Goal: Transaction & Acquisition: Purchase product/service

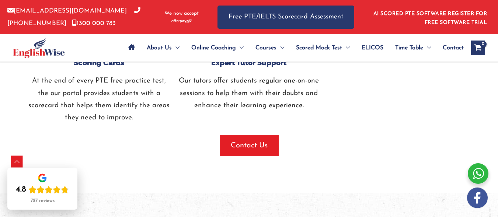
scroll to position [969, 0]
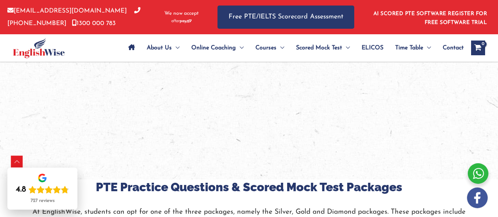
click at [475, 171] on div at bounding box center [478, 173] width 21 height 21
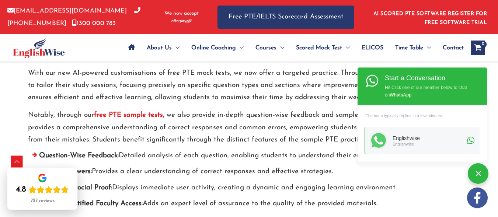
scroll to position [2580, 0]
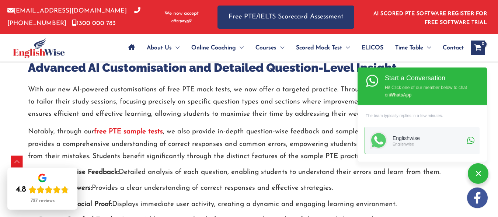
click at [480, 173] on div at bounding box center [478, 173] width 21 height 21
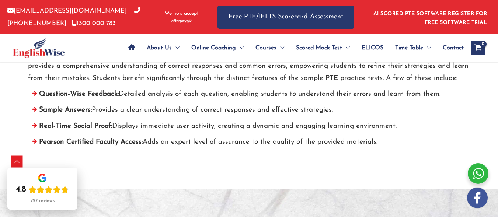
scroll to position [2659, 0]
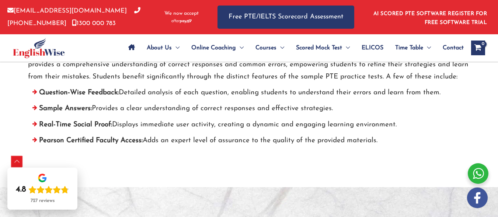
click at [16, 162] on div "Scroll to Top" at bounding box center [17, 162] width 12 height 12
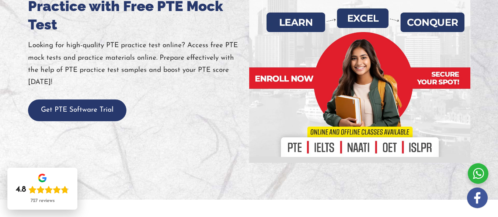
scroll to position [0, 0]
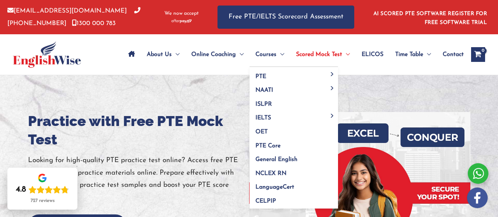
click at [282, 52] on span "Menu Toggle" at bounding box center [281, 55] width 8 height 26
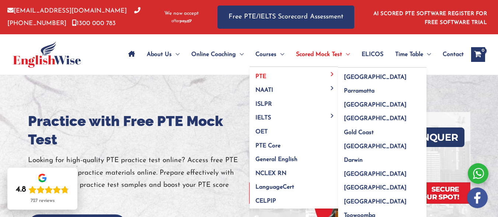
click at [332, 75] on link "PTE" at bounding box center [294, 74] width 89 height 14
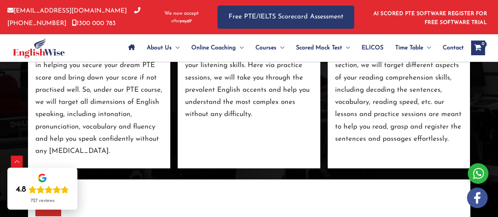
scroll to position [1332, 0]
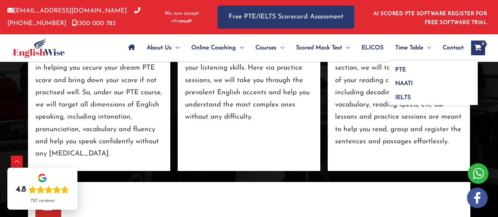
click at [430, 48] on span "Menu Toggle" at bounding box center [427, 48] width 8 height 26
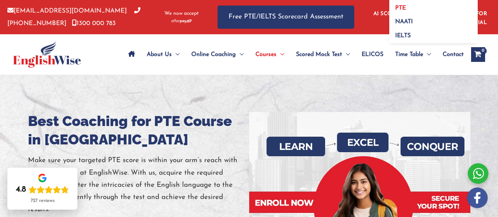
click at [415, 5] on link "PTE" at bounding box center [434, 6] width 89 height 14
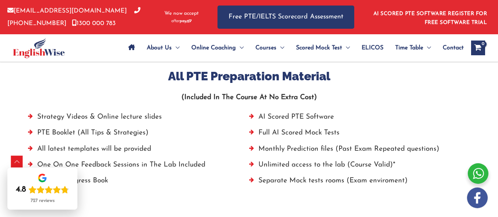
scroll to position [522, 0]
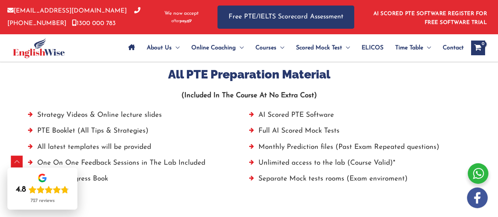
click at [306, 109] on li "AI Scored PTE Software" at bounding box center [359, 117] width 221 height 16
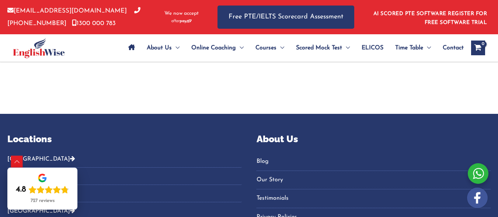
scroll to position [682, 0]
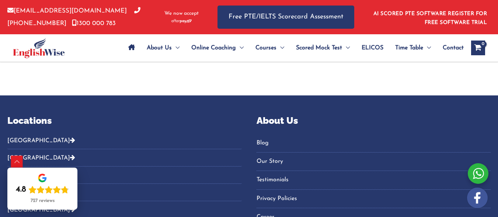
click at [75, 172] on icon "Footer Widget 2" at bounding box center [72, 175] width 5 height 6
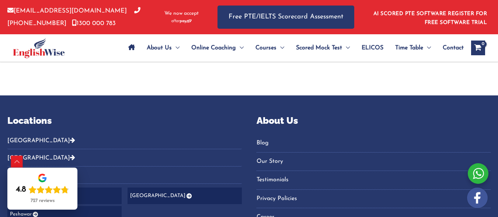
click at [72, 194] on icon "Footer Widget 2" at bounding box center [68, 196] width 6 height 5
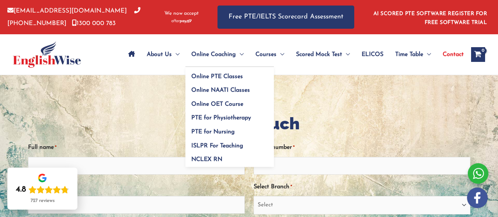
click at [241, 53] on span "Menu Toggle" at bounding box center [240, 55] width 8 height 26
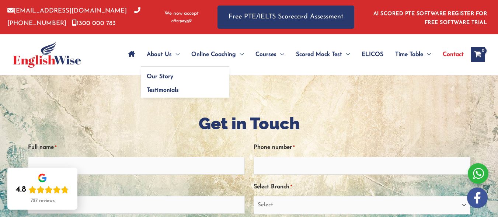
click at [176, 51] on span "Menu Toggle" at bounding box center [176, 55] width 8 height 26
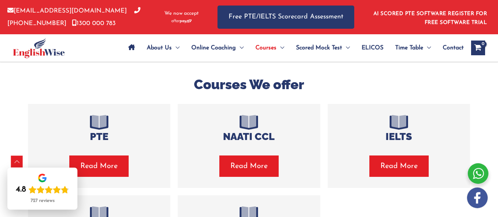
scroll to position [138, 0]
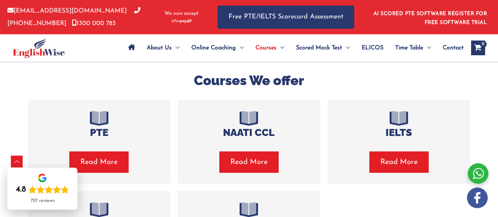
click at [113, 166] on span "Read More" at bounding box center [98, 162] width 37 height 10
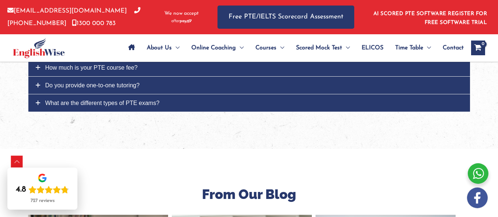
scroll to position [2542, 0]
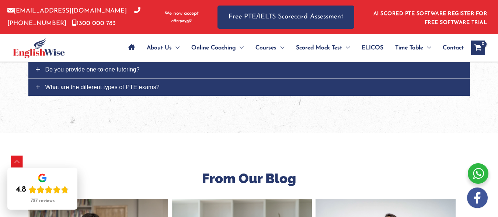
click at [138, 55] on span "How much is your PTE course fee?" at bounding box center [91, 52] width 93 height 6
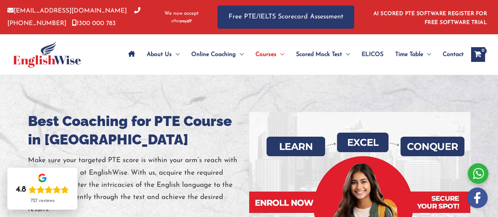
click at [59, 59] on img at bounding box center [47, 54] width 68 height 27
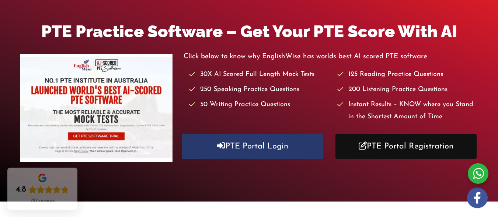
click at [365, 146] on link "PTE Portal Registration" at bounding box center [406, 146] width 141 height 25
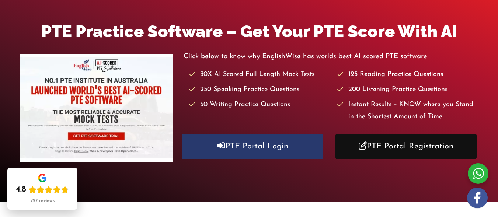
scroll to position [92, 0]
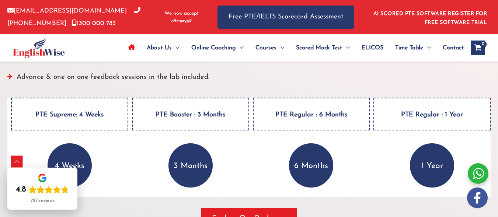
scroll to position [1048, 0]
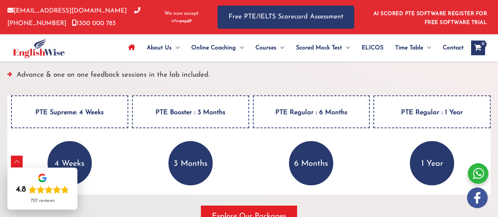
click at [204, 96] on h4 "PTE Booster : 3 Months" at bounding box center [190, 112] width 117 height 33
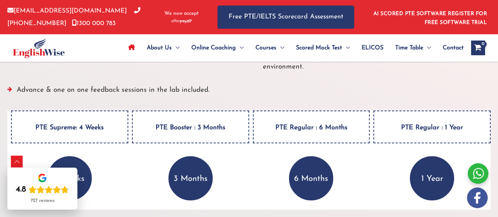
scroll to position [1032, 0]
click at [217, 111] on h4 "PTE Booster : 3 Months" at bounding box center [190, 127] width 117 height 33
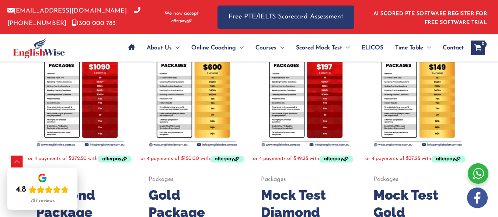
scroll to position [125, 0]
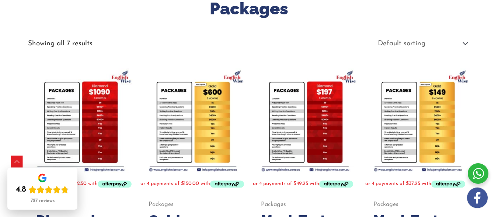
click at [198, 150] on img at bounding box center [193, 120] width 105 height 105
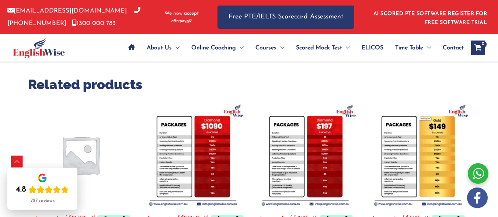
scroll to position [256, 0]
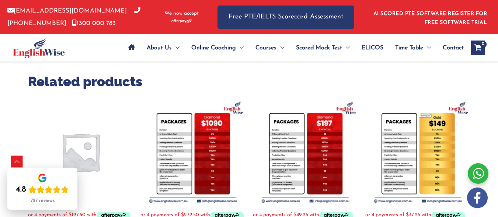
click at [215, 155] on img at bounding box center [193, 152] width 105 height 105
